Goal: Task Accomplishment & Management: Manage account settings

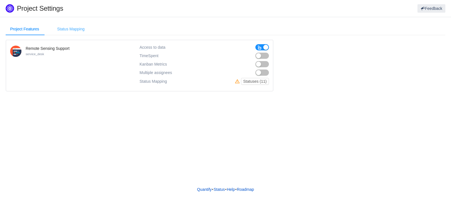
click at [68, 26] on div "Status Mapping" at bounding box center [71, 29] width 36 height 13
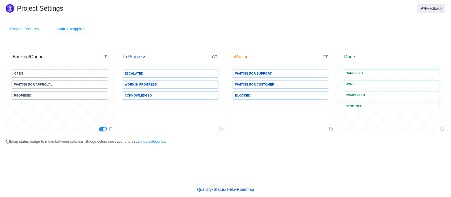
click at [31, 27] on div "Project Features" at bounding box center [25, 29] width 38 height 13
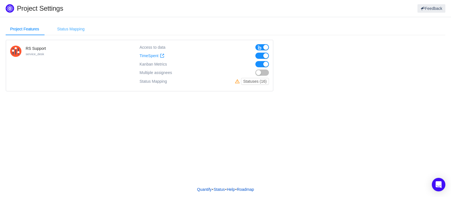
click at [66, 27] on div "Status Mapping" at bounding box center [71, 29] width 36 height 13
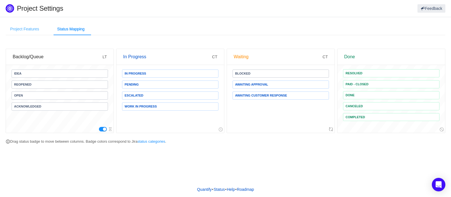
click at [34, 28] on div "Project Features" at bounding box center [25, 29] width 38 height 13
